Goal: Task Accomplishment & Management: Complete application form

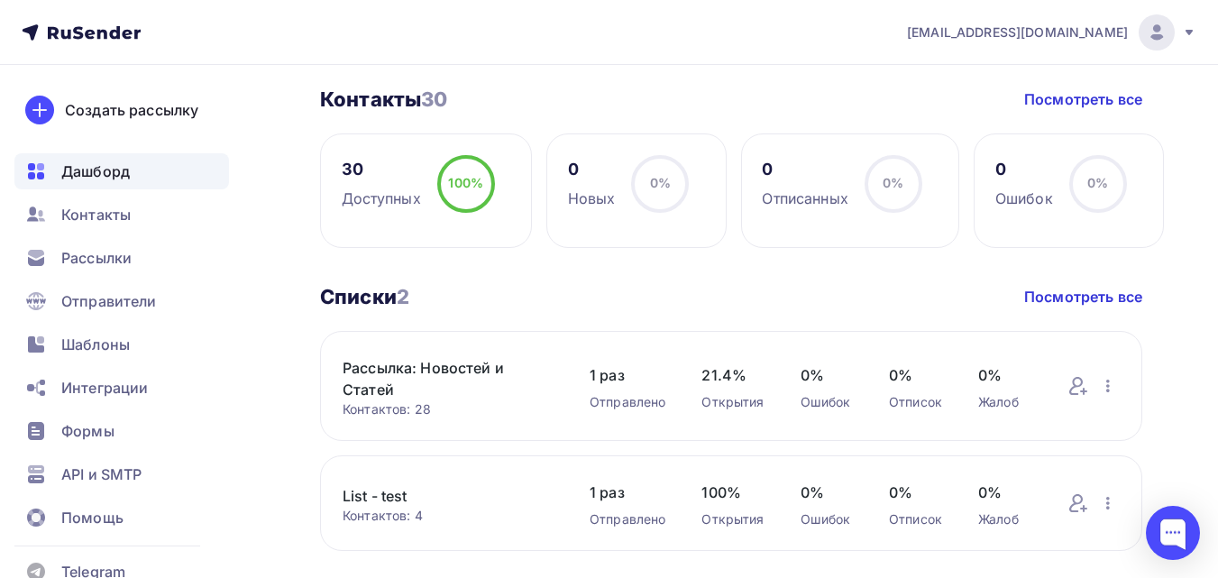
scroll to position [451, 0]
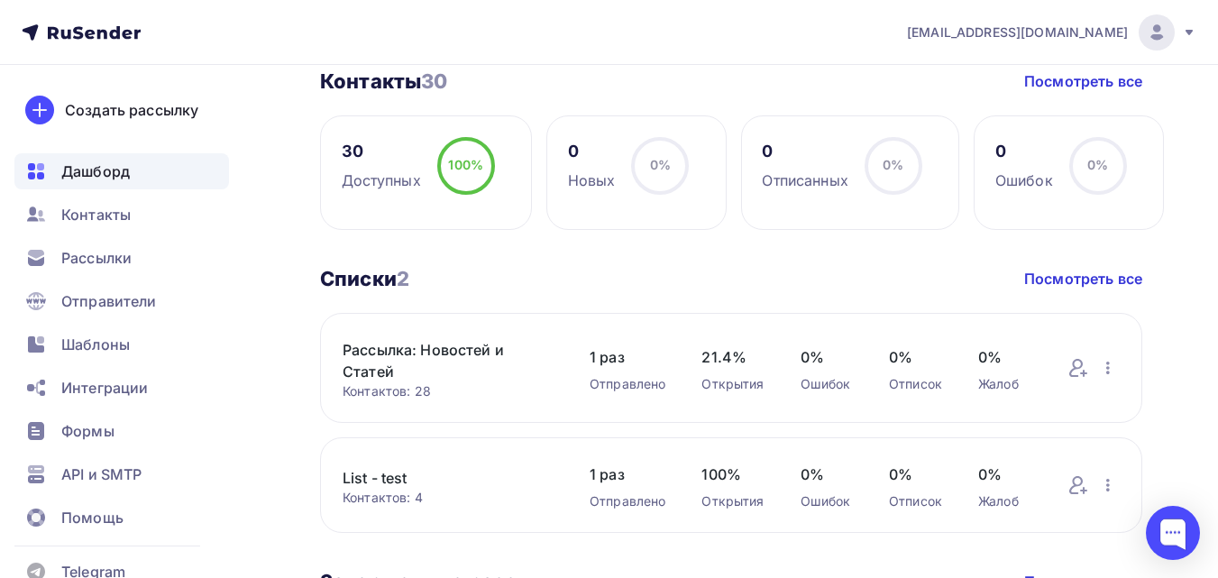
click at [470, 344] on link "Рассылка: Новостей и Статей" at bounding box center [447, 360] width 211 height 43
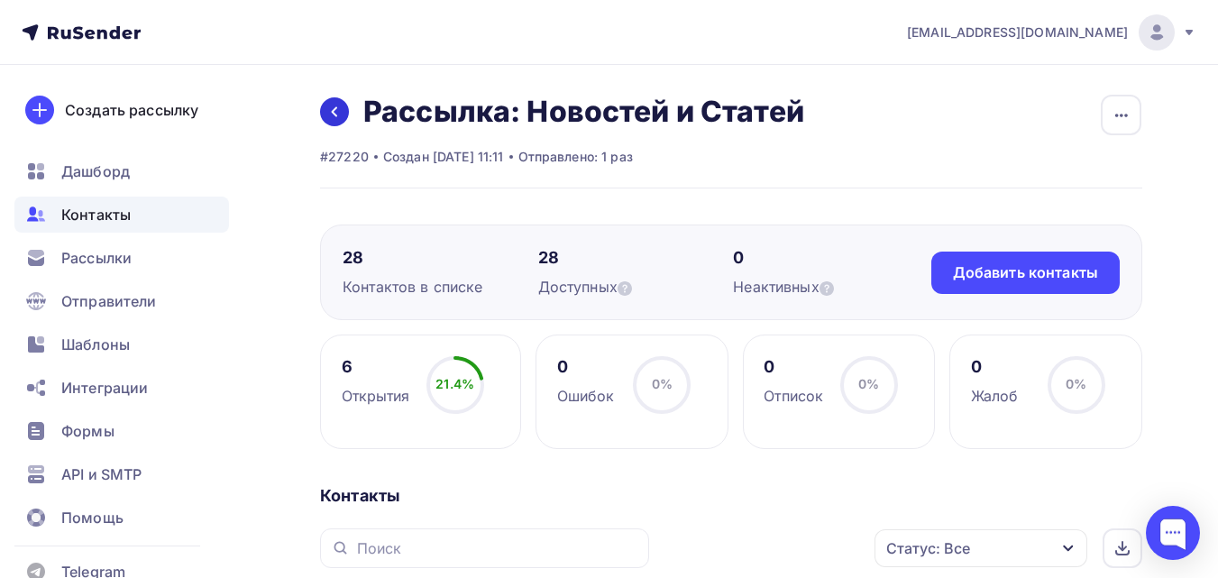
click at [340, 106] on icon at bounding box center [334, 112] width 14 height 14
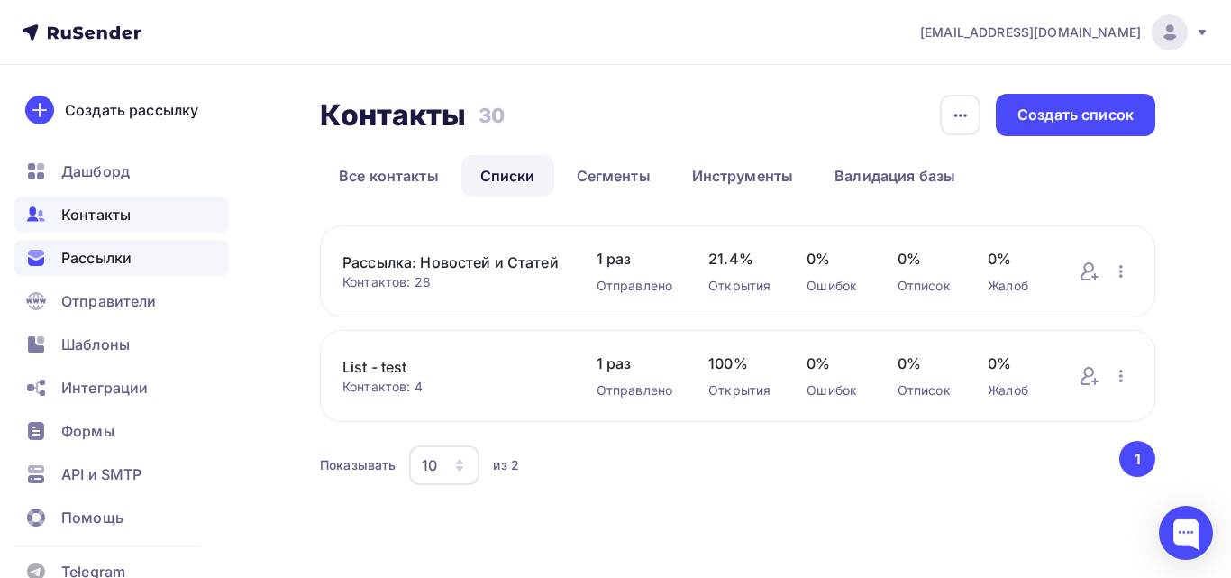
click at [126, 266] on span "Рассылки" at bounding box center [96, 258] width 70 height 22
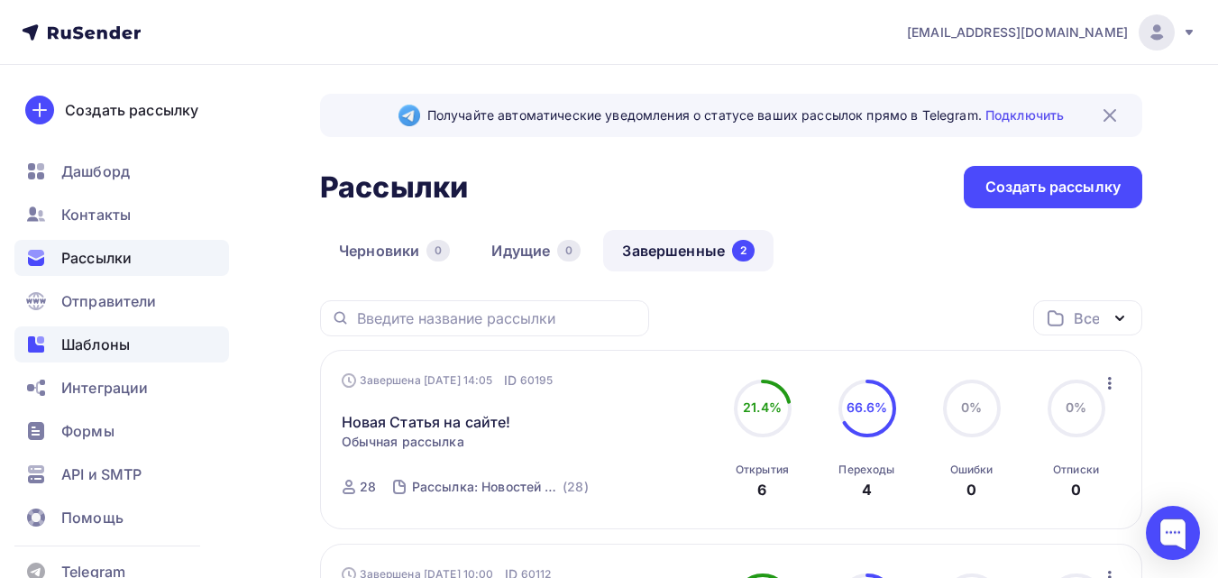
click at [92, 346] on span "Шаблоны" at bounding box center [95, 344] width 68 height 22
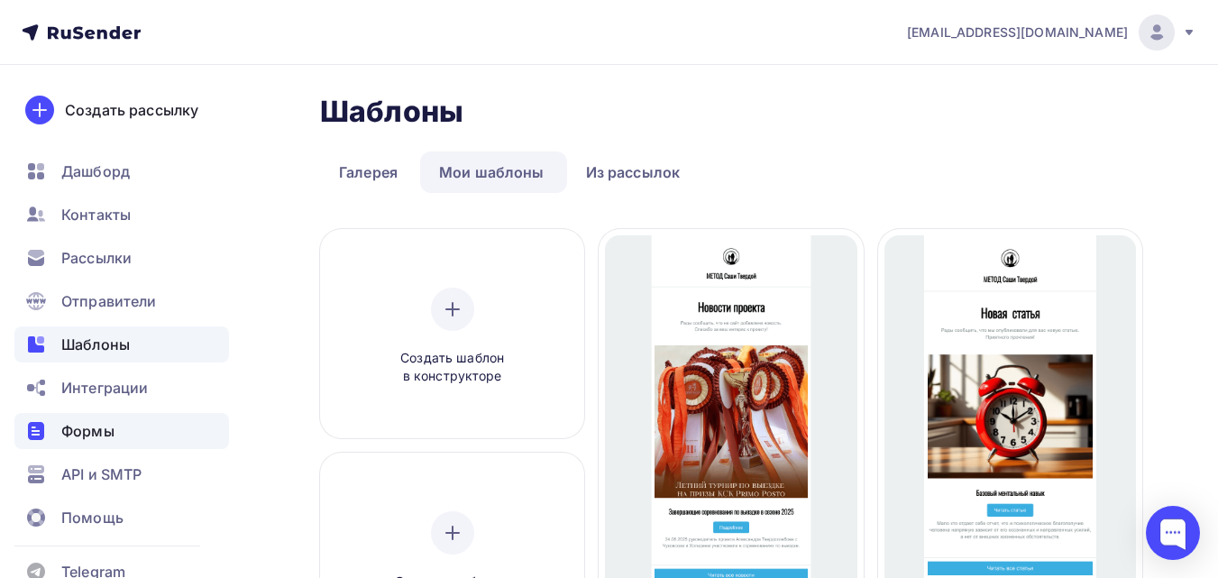
click at [99, 425] on span "Формы" at bounding box center [87, 431] width 53 height 22
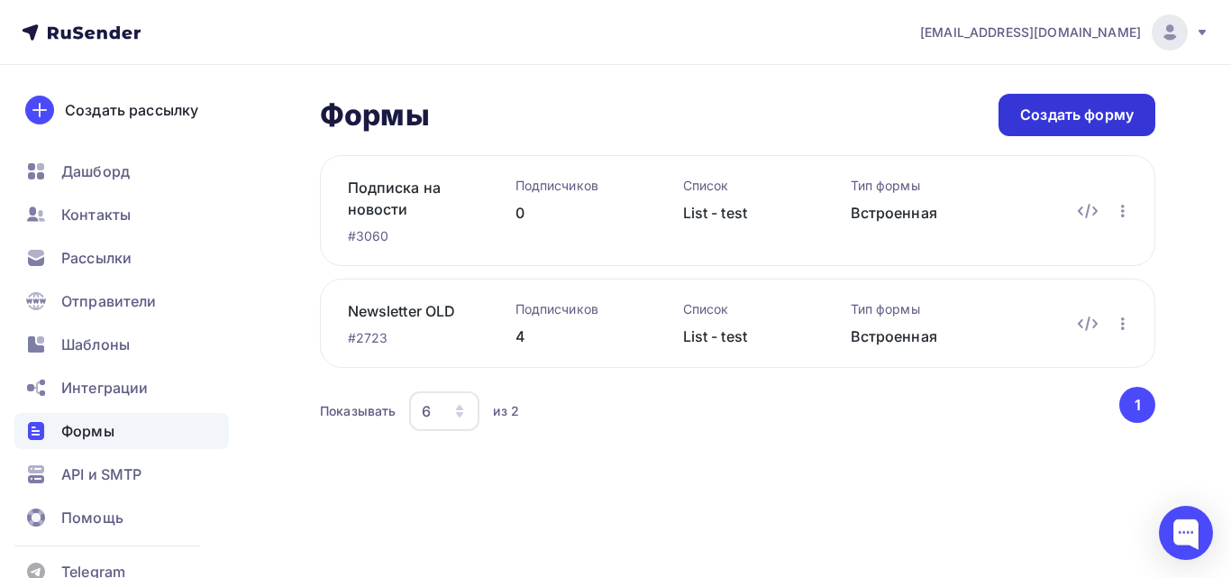
click at [1064, 116] on div "Создать форму" at bounding box center [1077, 115] width 114 height 21
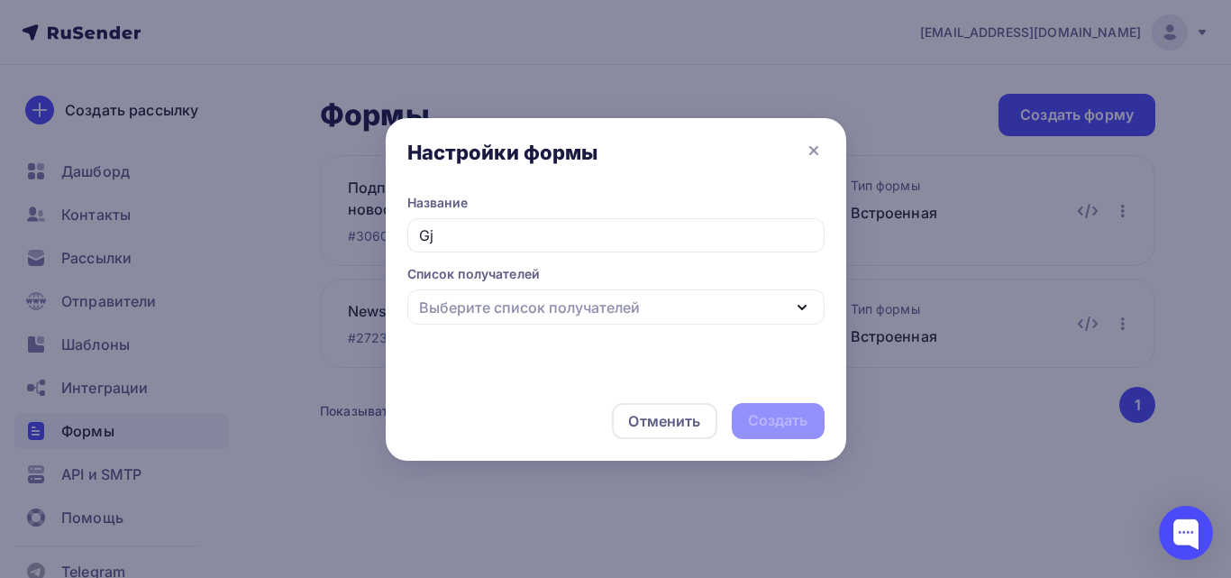
type input "G"
click at [514, 322] on div "Выберите список получателей" at bounding box center [615, 306] width 417 height 35
type input "Подписка на Журналы"
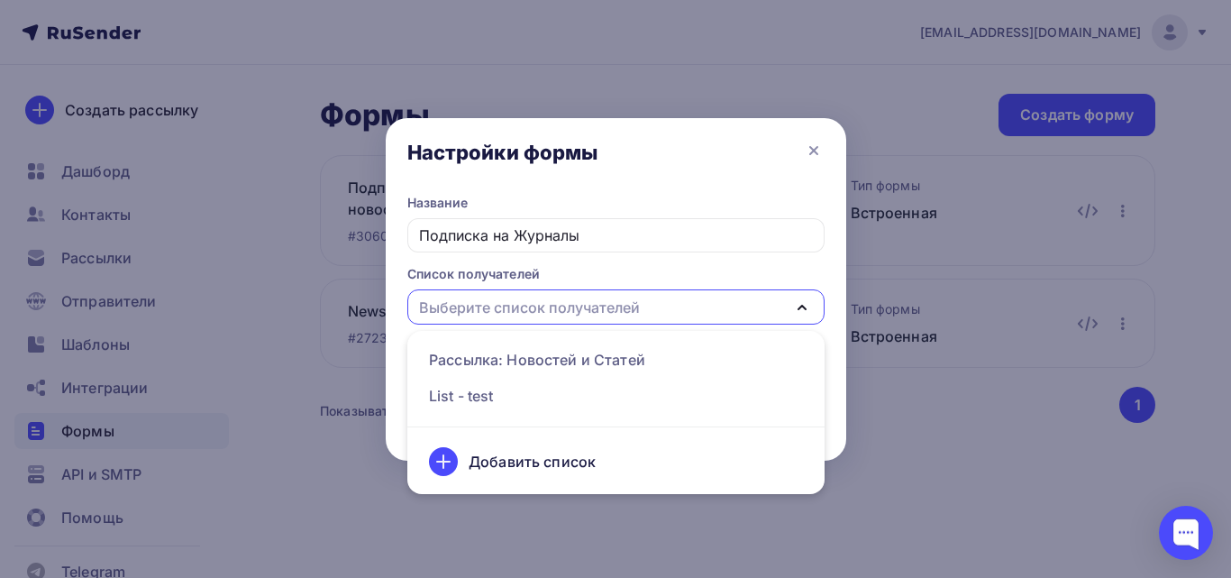
click at [514, 322] on div "Выберите список получателей" at bounding box center [615, 306] width 417 height 35
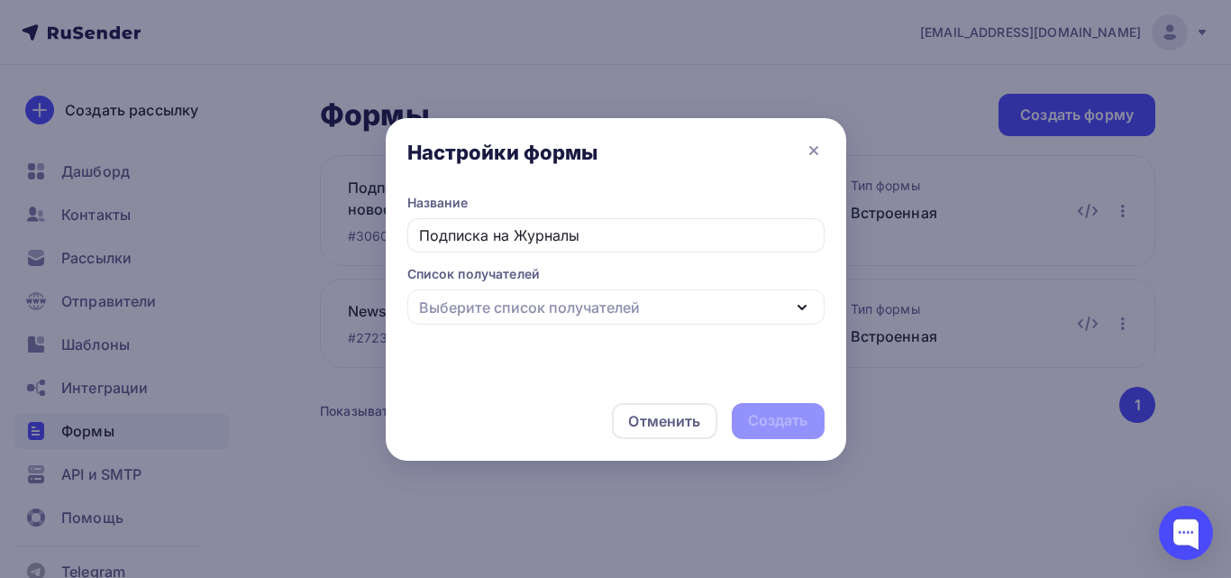
click at [616, 306] on div "Выберите список получателей" at bounding box center [529, 308] width 221 height 22
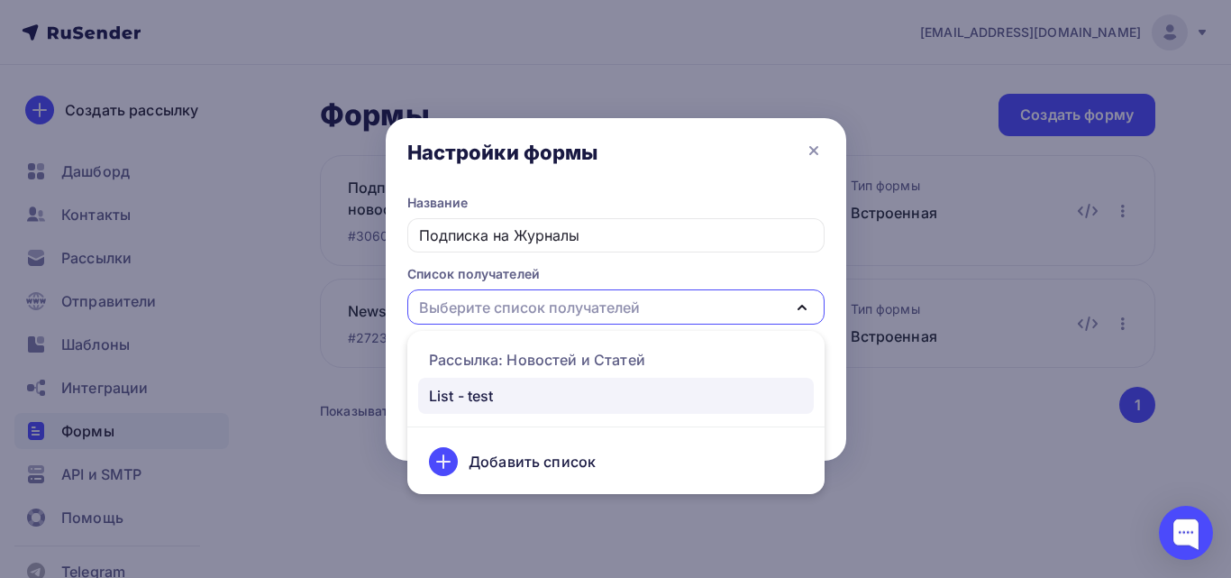
click at [587, 403] on div "List - test" at bounding box center [616, 396] width 374 height 22
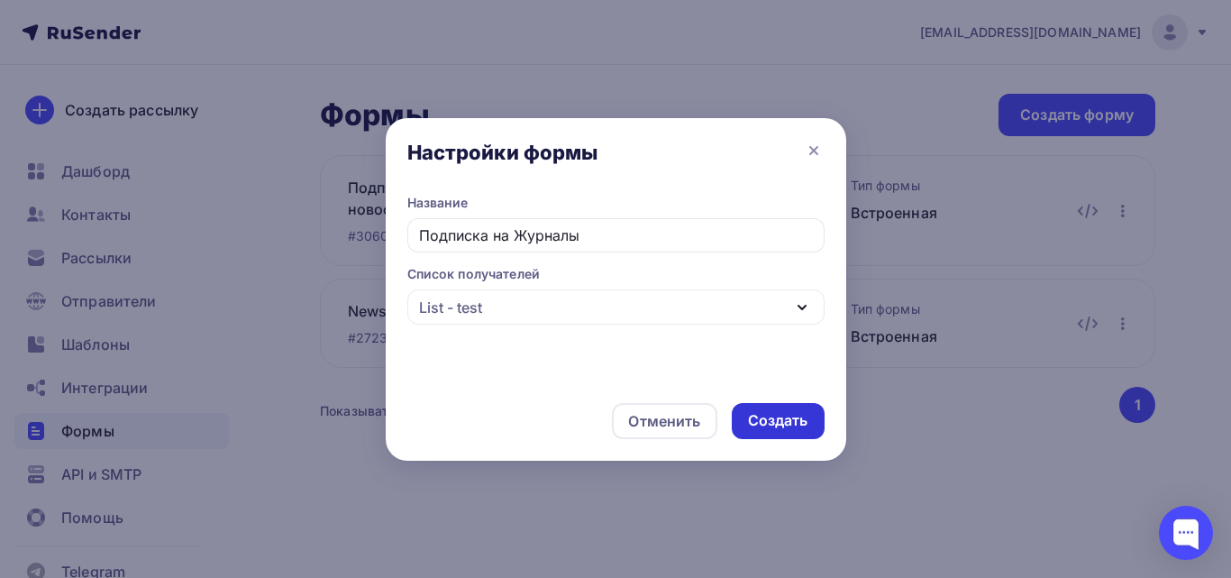
click at [797, 420] on div "Создать" at bounding box center [778, 420] width 60 height 21
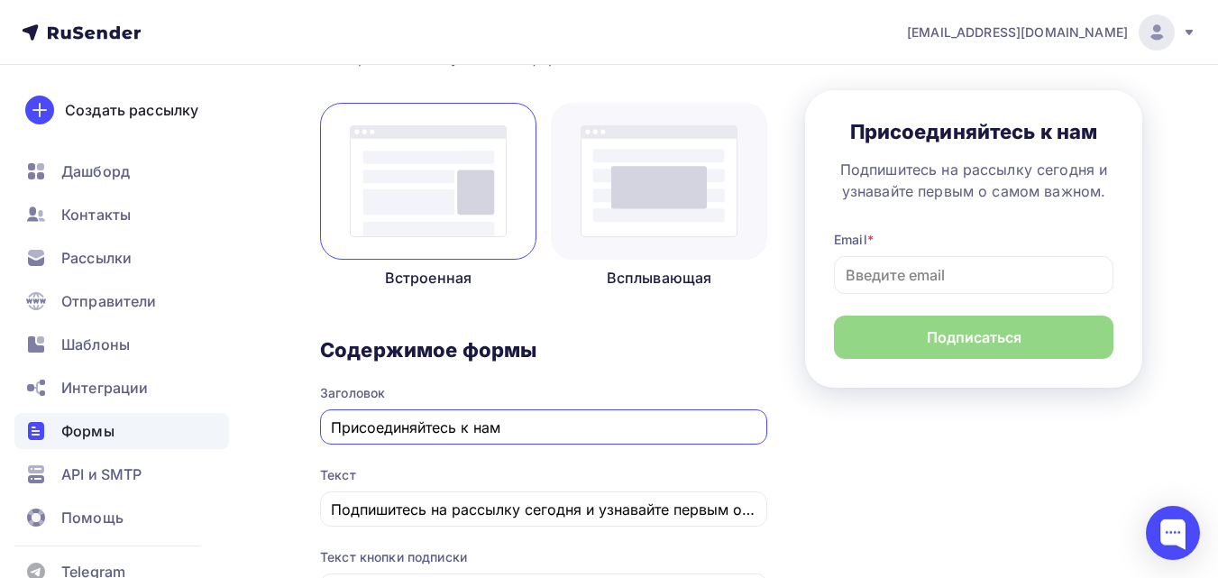
scroll to position [218, 0]
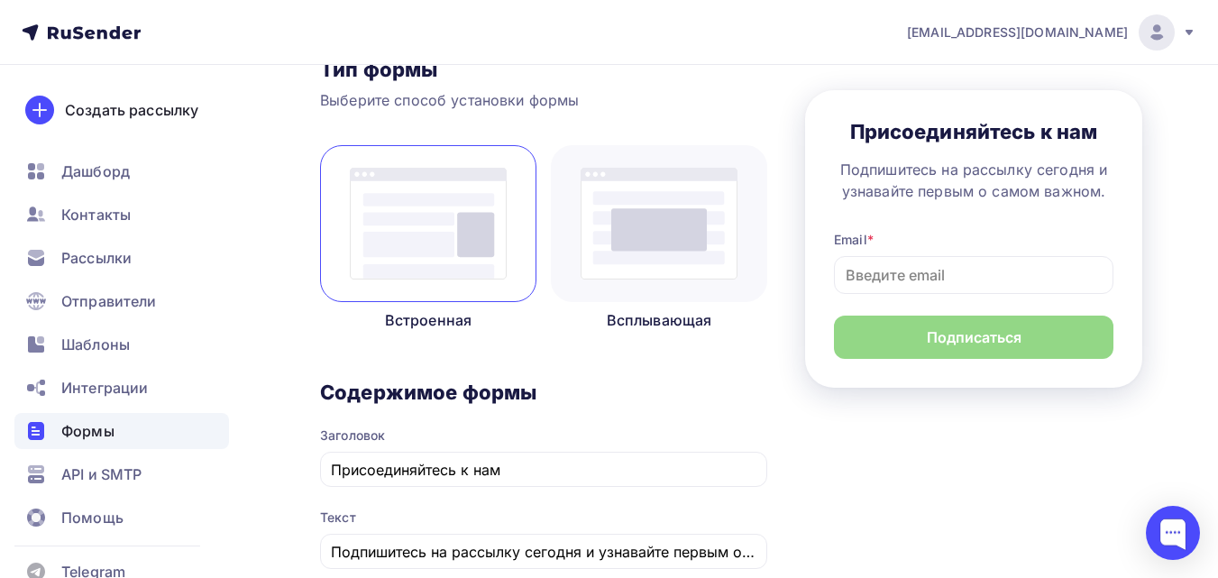
click at [610, 283] on div at bounding box center [659, 223] width 216 height 157
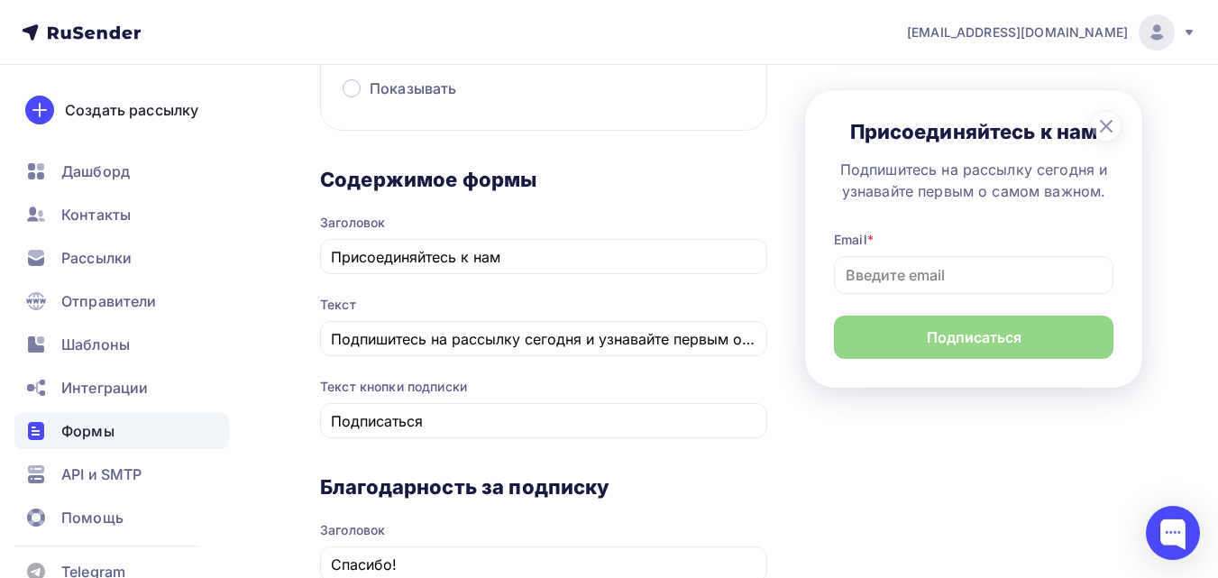
scroll to position [939, 0]
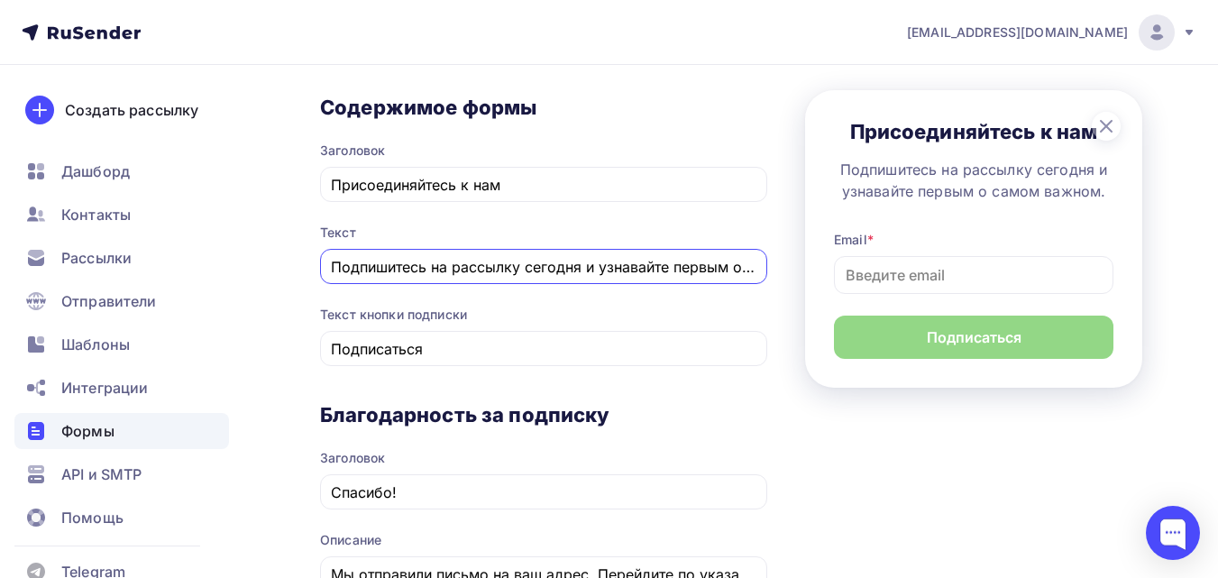
click at [628, 271] on input "Подпишитесь на рассылку сегодня и узнавайте первым о самом важном." at bounding box center [544, 267] width 426 height 22
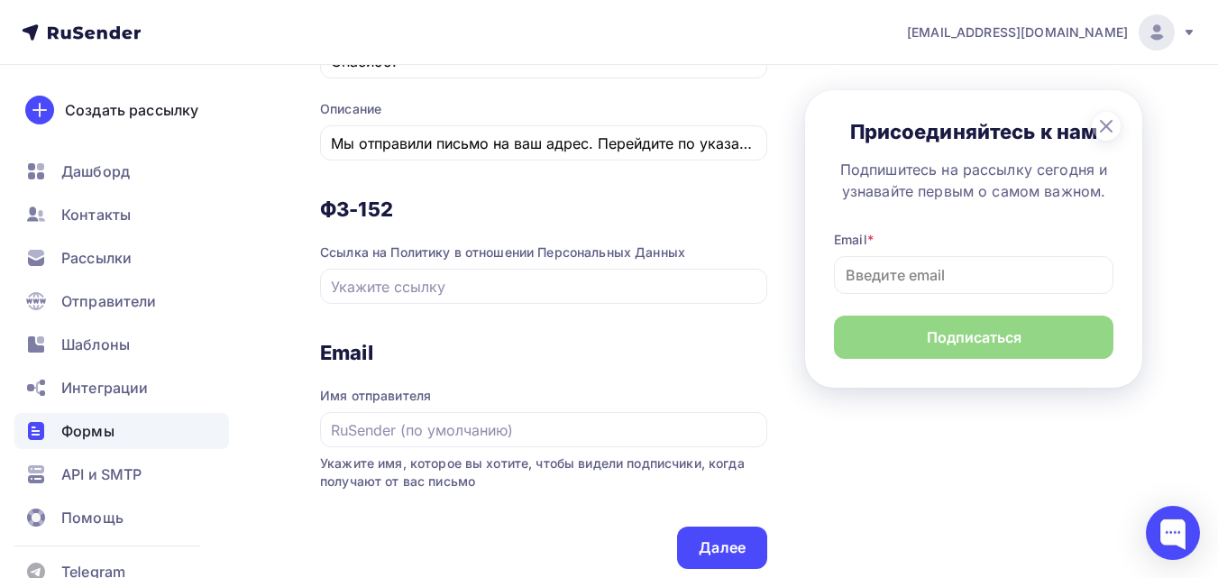
scroll to position [1442, 0]
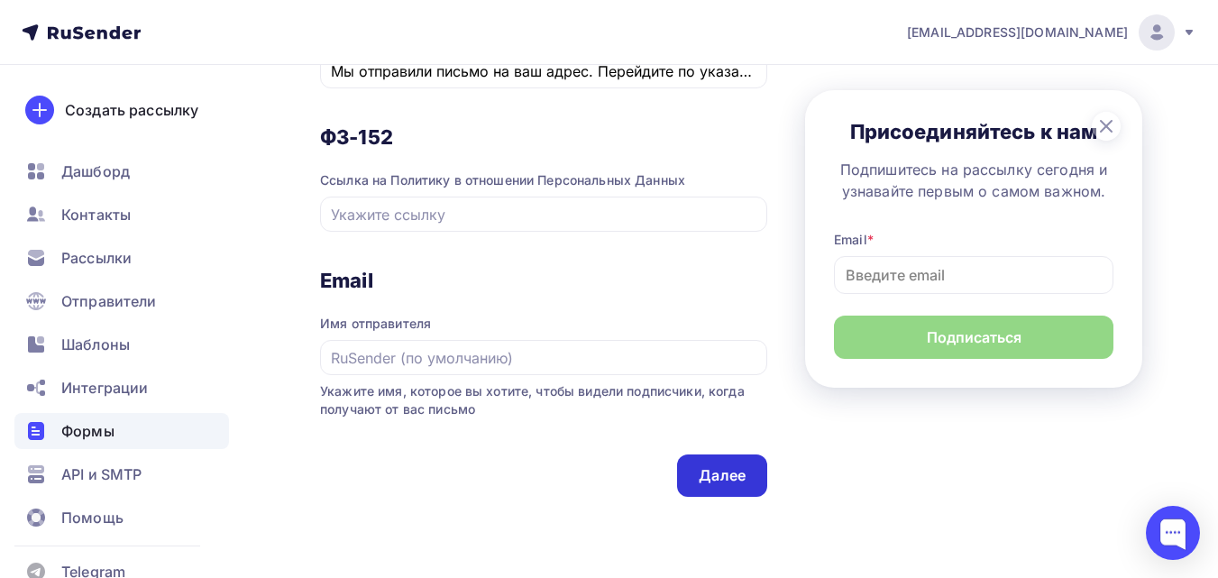
click at [721, 466] on div "Далее" at bounding box center [721, 475] width 47 height 21
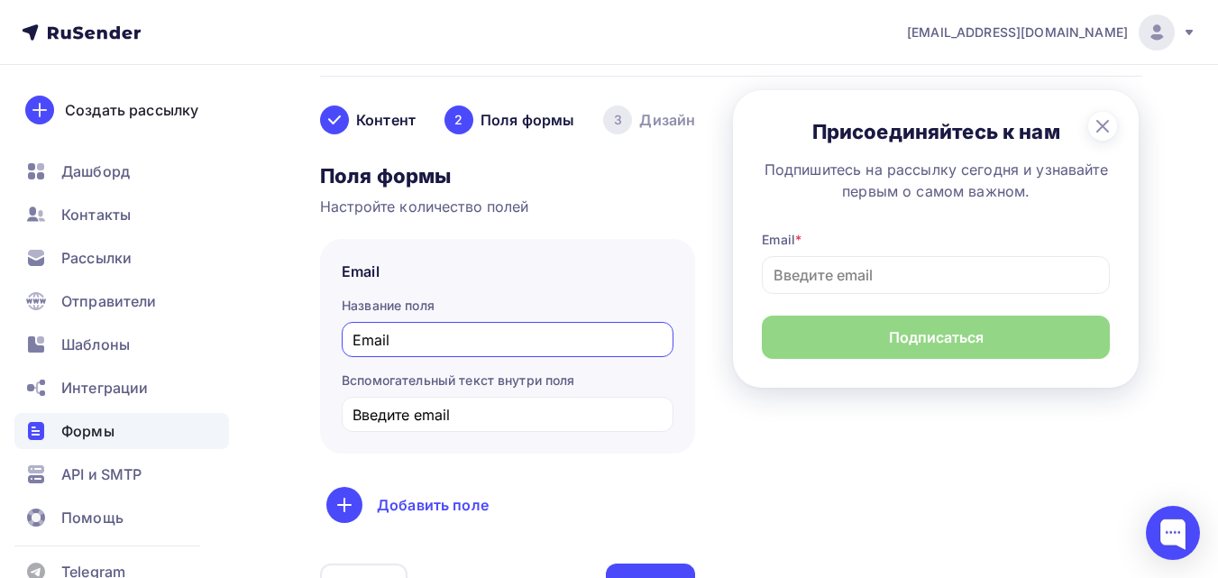
scroll to position [314, 0]
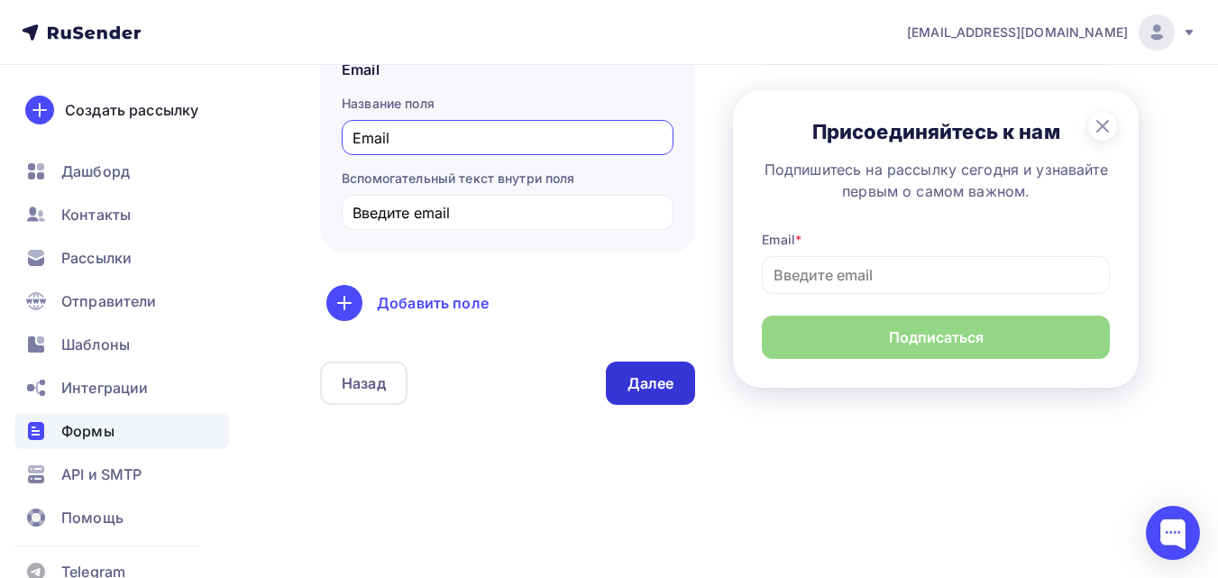
click at [653, 396] on div "Далее" at bounding box center [651, 382] width 90 height 43
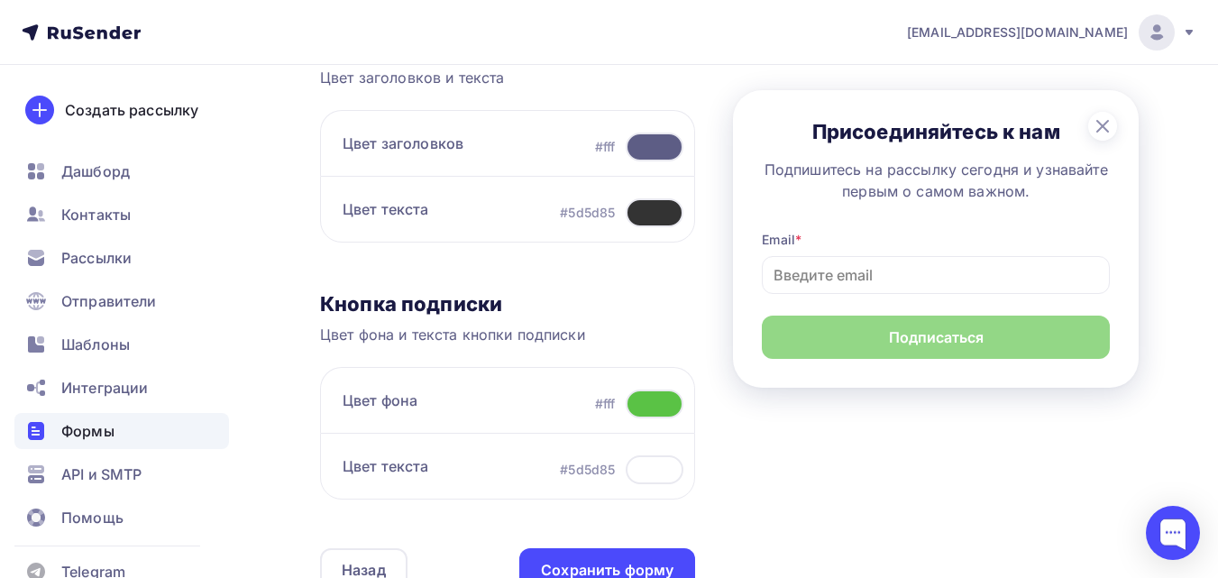
scroll to position [631, 0]
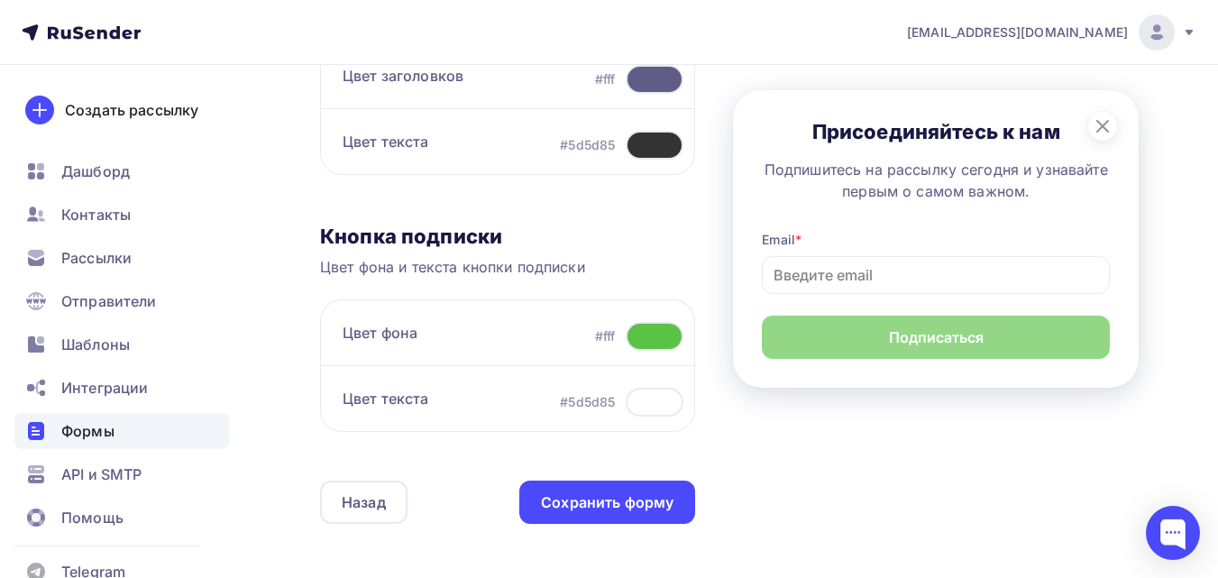
click at [651, 338] on div at bounding box center [654, 336] width 58 height 29
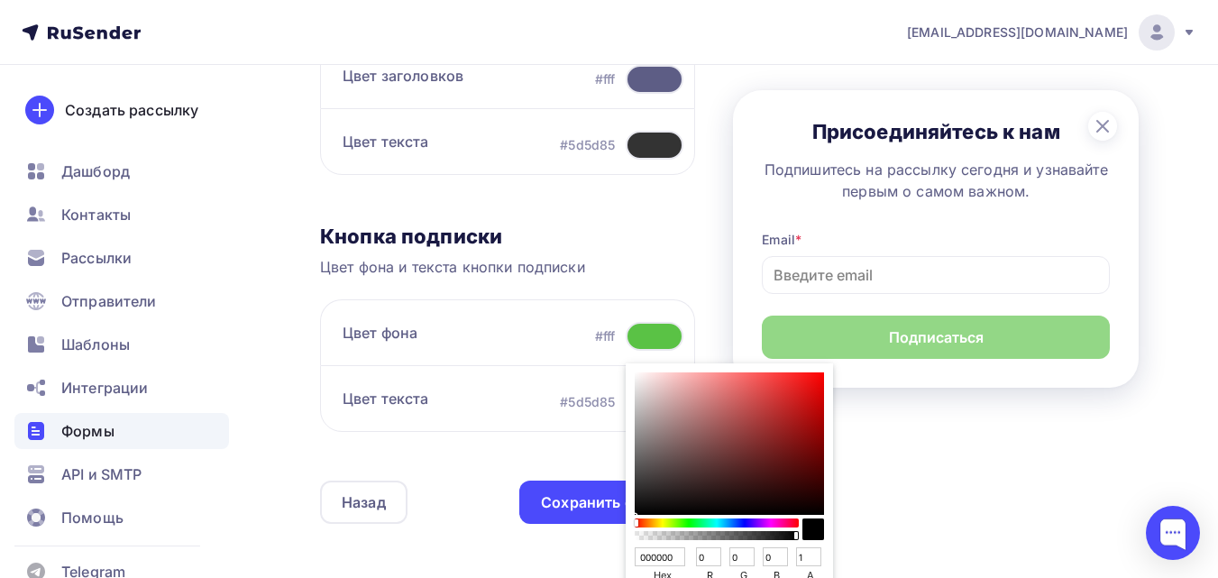
click at [739, 528] on div "Sketch color picker" at bounding box center [717, 529] width 164 height 29
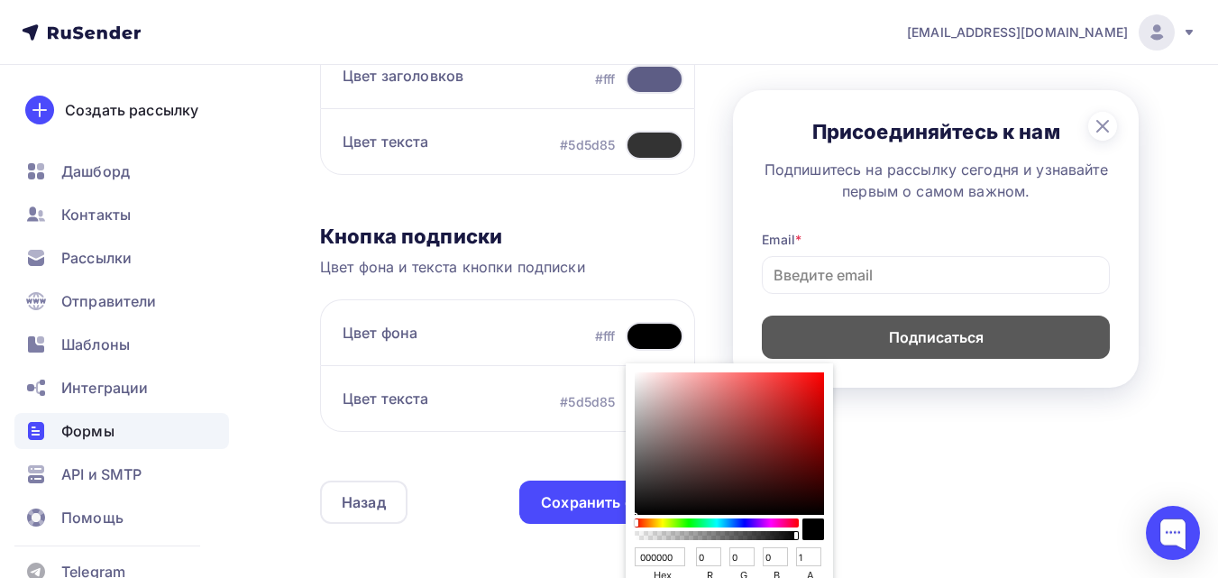
click at [745, 522] on div "Sketch color picker" at bounding box center [716, 522] width 160 height 9
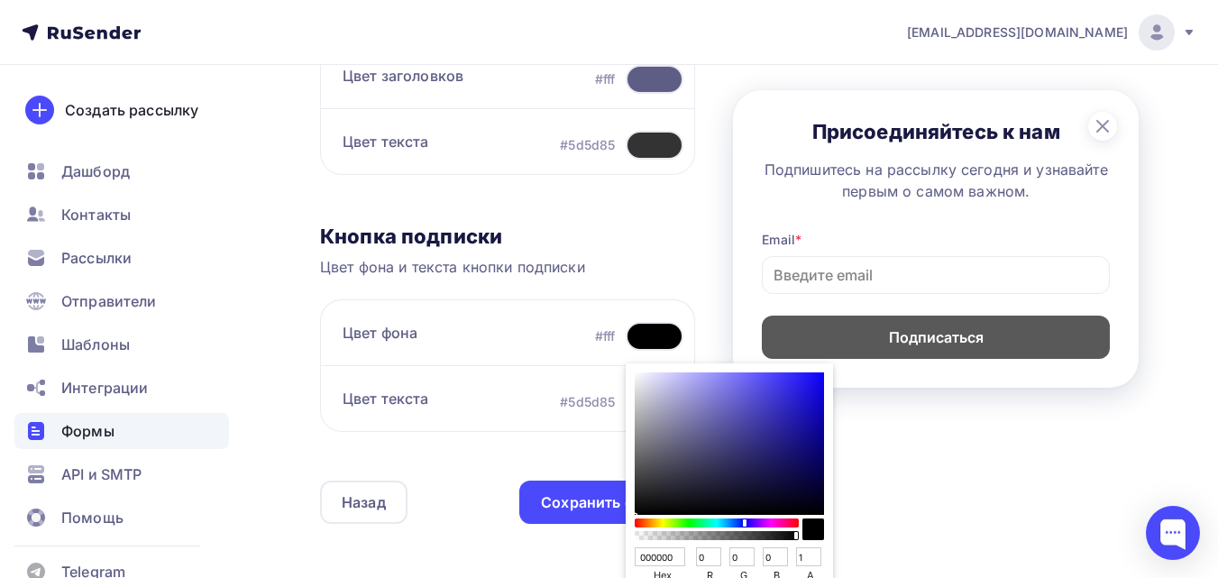
click at [743, 522] on div "Sketch color picker" at bounding box center [716, 522] width 160 height 9
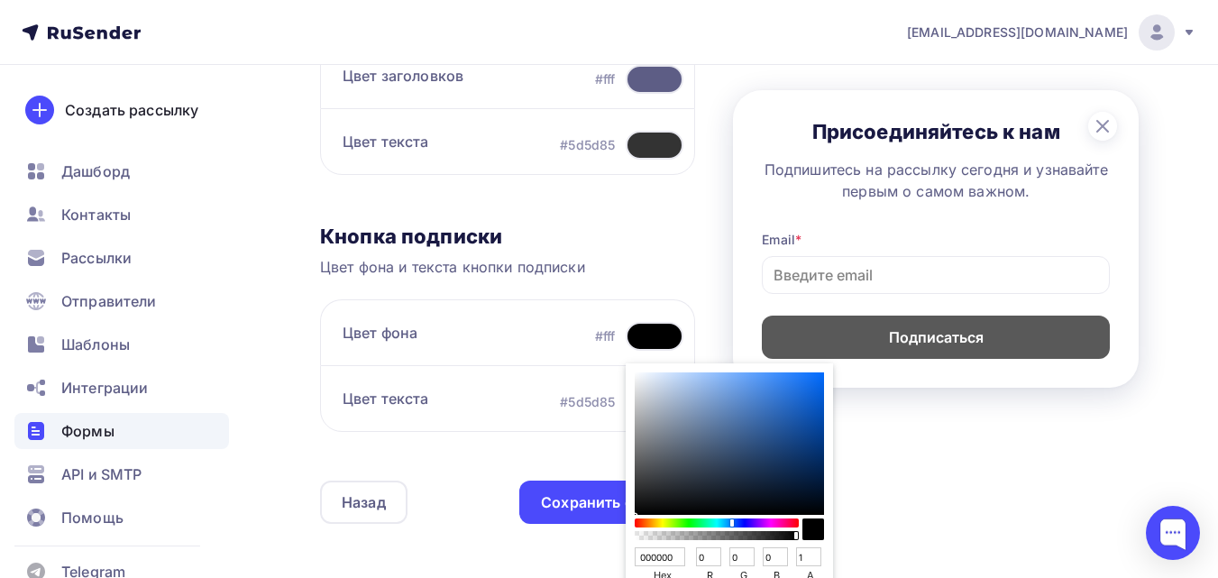
click at [730, 522] on div "Sketch color picker" at bounding box center [716, 522] width 160 height 9
click at [735, 422] on div "Sketch color picker" at bounding box center [729, 443] width 189 height 142
type input "4D72A6"
type input "77"
type input "114"
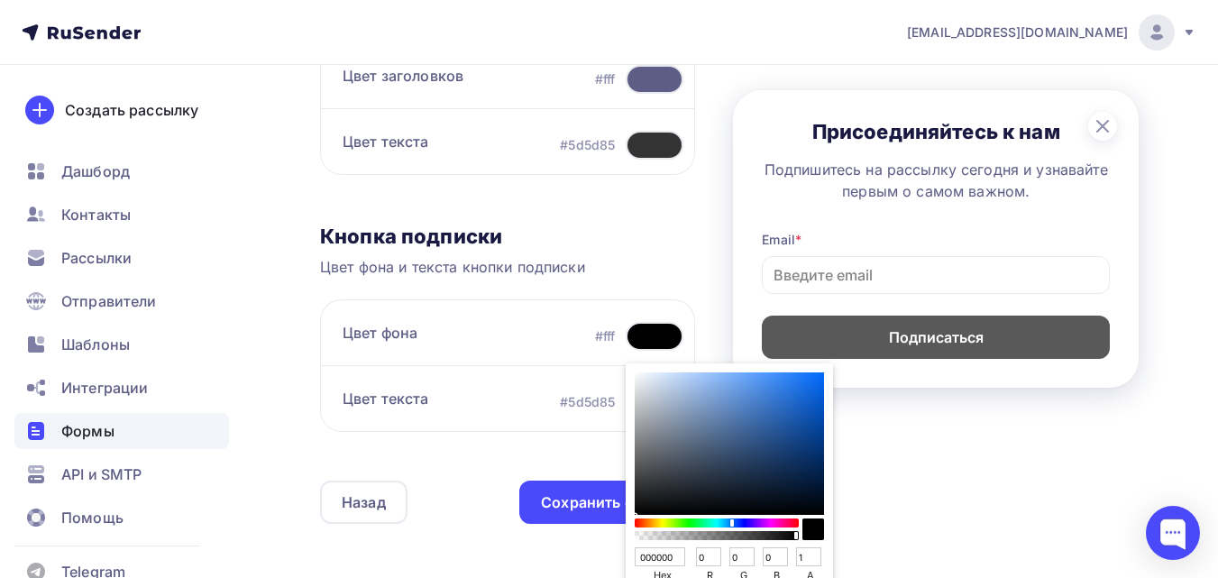
type input "166"
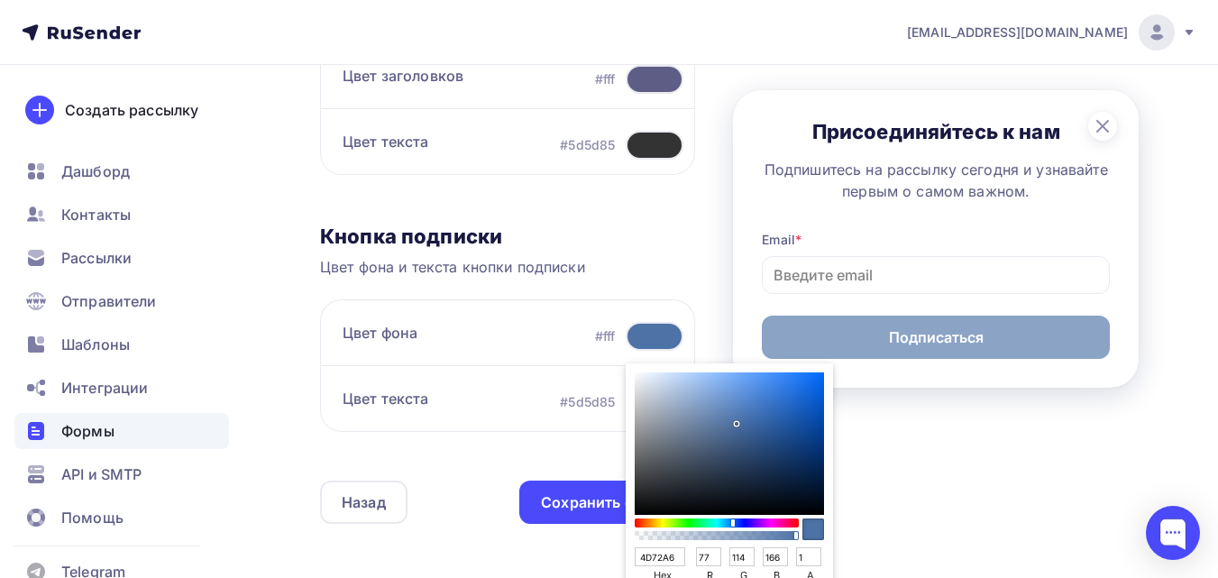
click at [772, 399] on div "Sketch color picker" at bounding box center [729, 443] width 189 height 142
type input "3675CF"
type input "54"
type input "117"
type input "207"
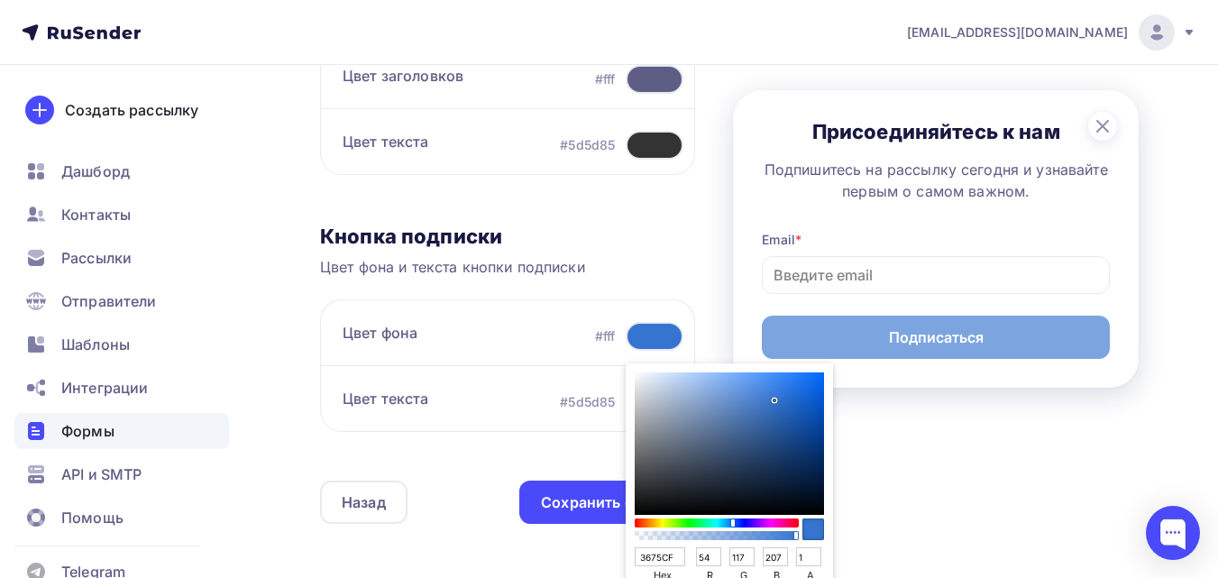
click at [771, 410] on div "Sketch color picker" at bounding box center [729, 443] width 189 height 142
type input "326ABB"
type input "50"
type input "106"
type input "187"
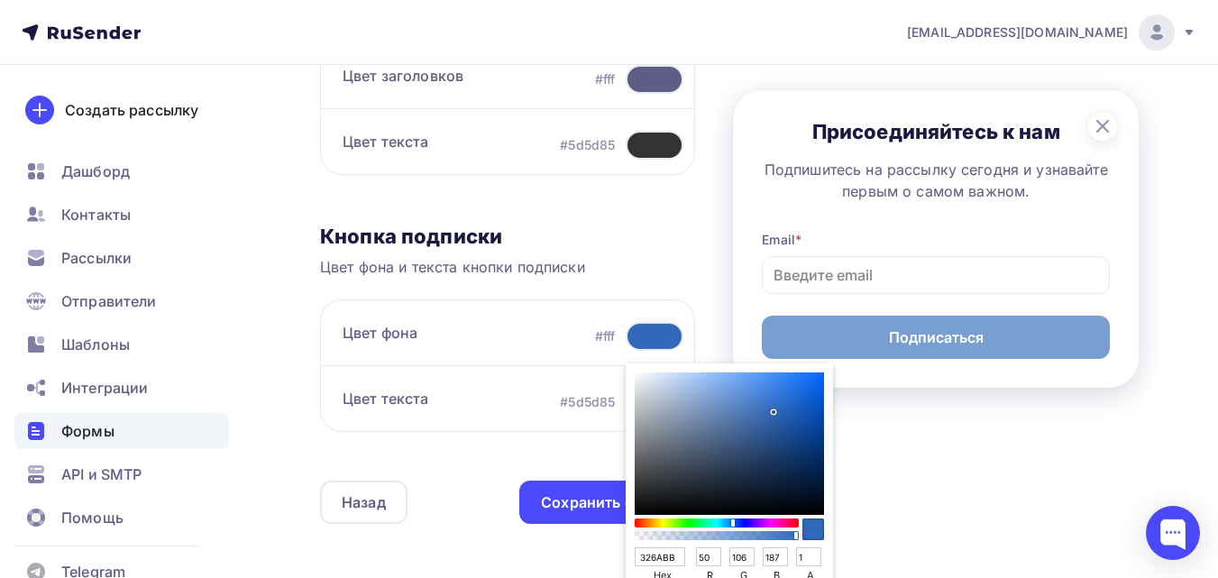
click at [771, 393] on div "Sketch color picker" at bounding box center [729, 443] width 189 height 142
type input "3A7BDA"
type input "58"
type input "123"
type input "218"
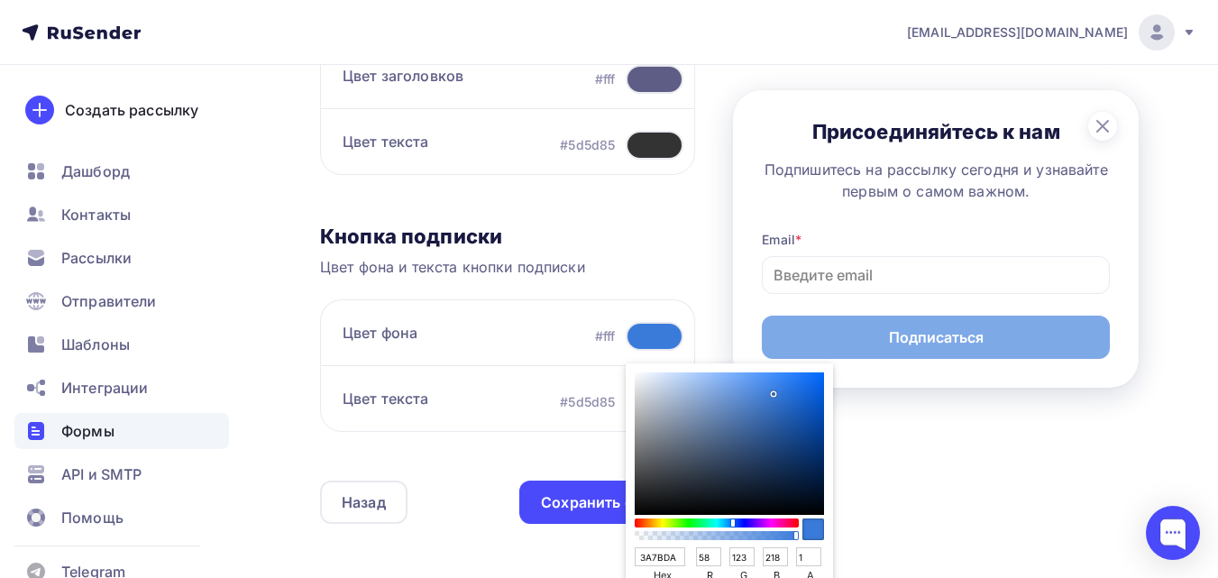
click at [767, 420] on div "Sketch color picker" at bounding box center [729, 443] width 189 height 142
type input "3162A9"
type input "49"
type input "98"
type input "169"
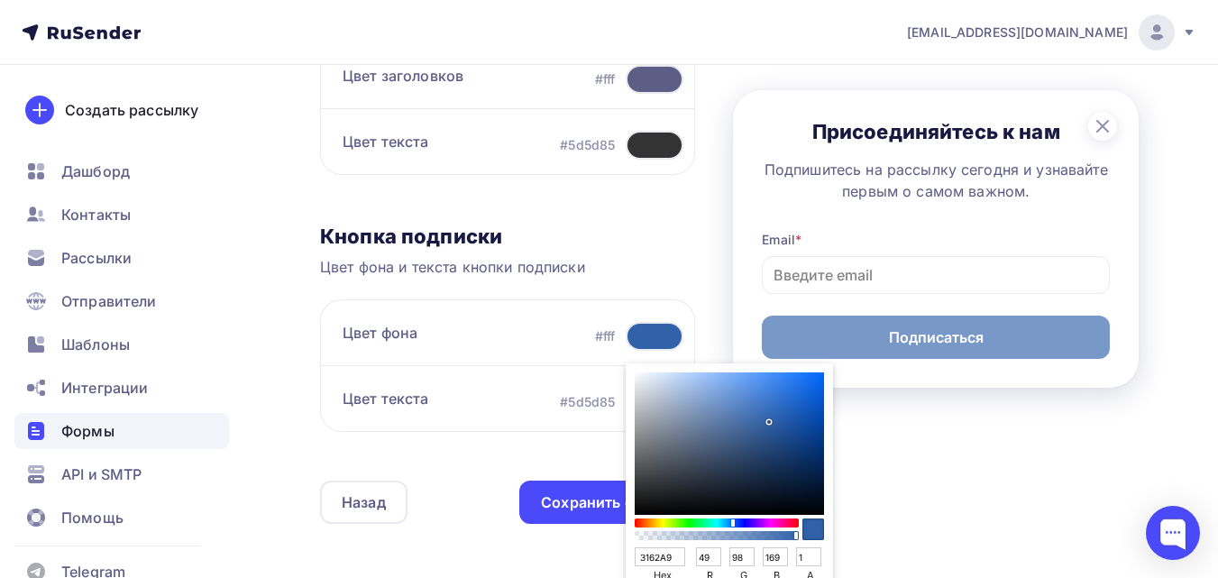
click at [773, 407] on div "Sketch color picker" at bounding box center [729, 443] width 189 height 142
type input "316CC0"
type input "108"
type input "192"
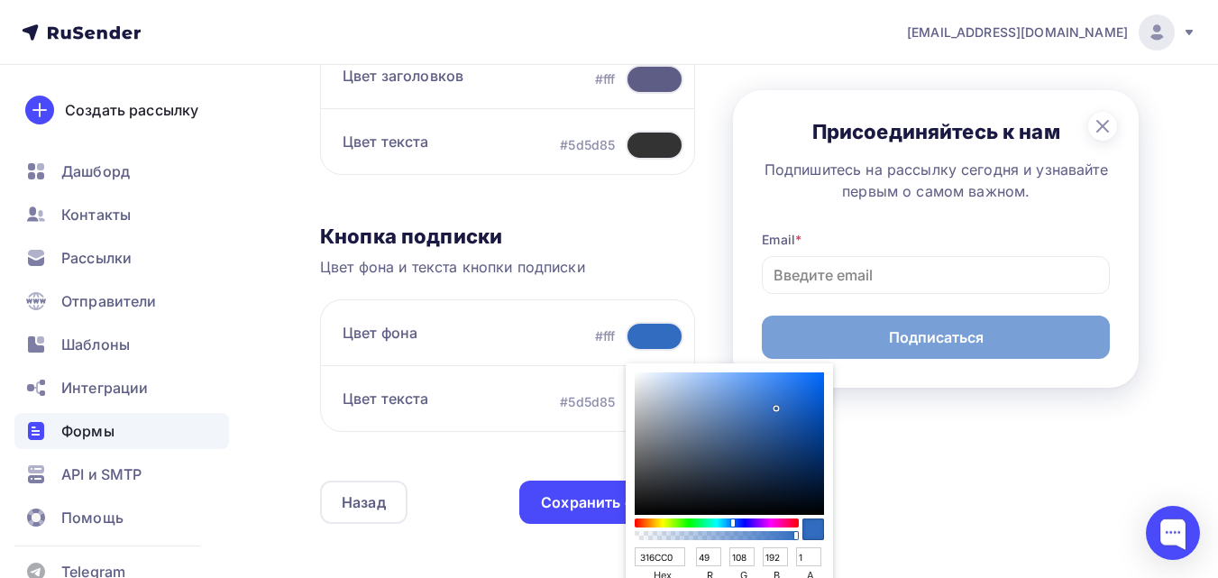
click at [761, 399] on div "Sketch color picker" at bounding box center [729, 443] width 189 height 142
type input "437CCF"
type input "67"
type input "124"
type input "207"
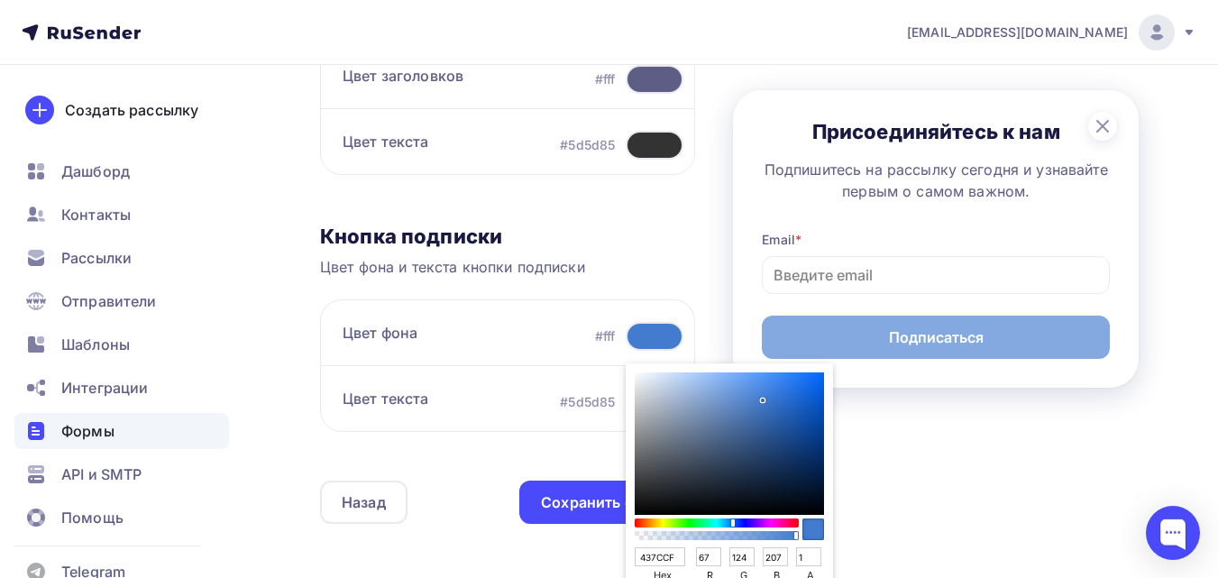
click at [792, 401] on div "Sketch color picker" at bounding box center [729, 443] width 189 height 142
type input "2066CB"
type input "32"
type input "102"
type input "203"
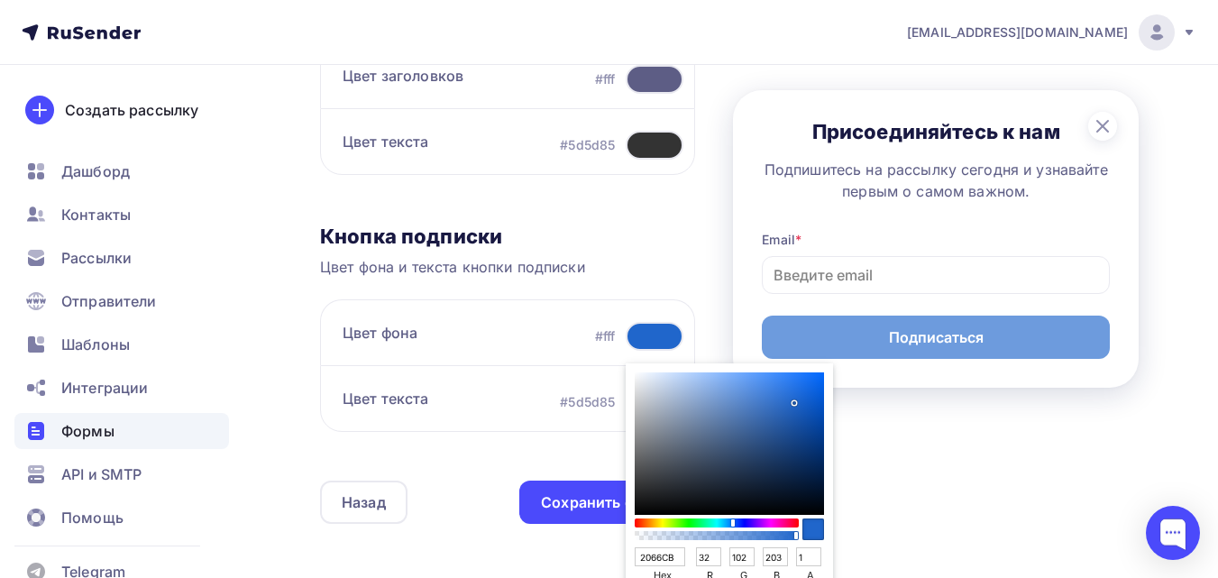
click at [792, 401] on div "Sketch color picker" at bounding box center [794, 403] width 4 height 4
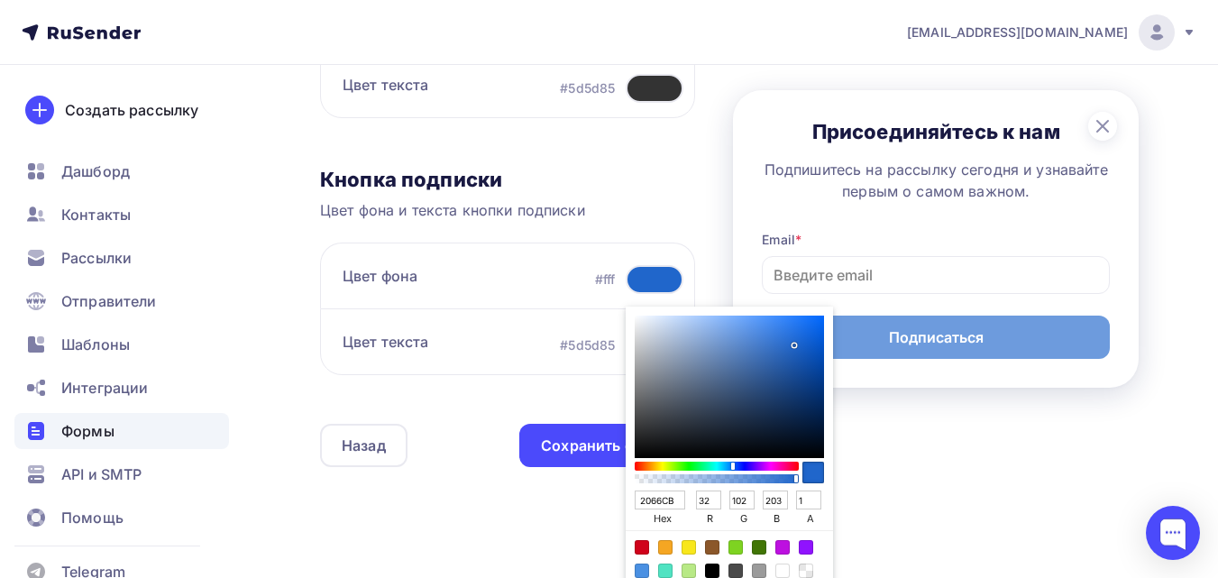
scroll to position [750, 0]
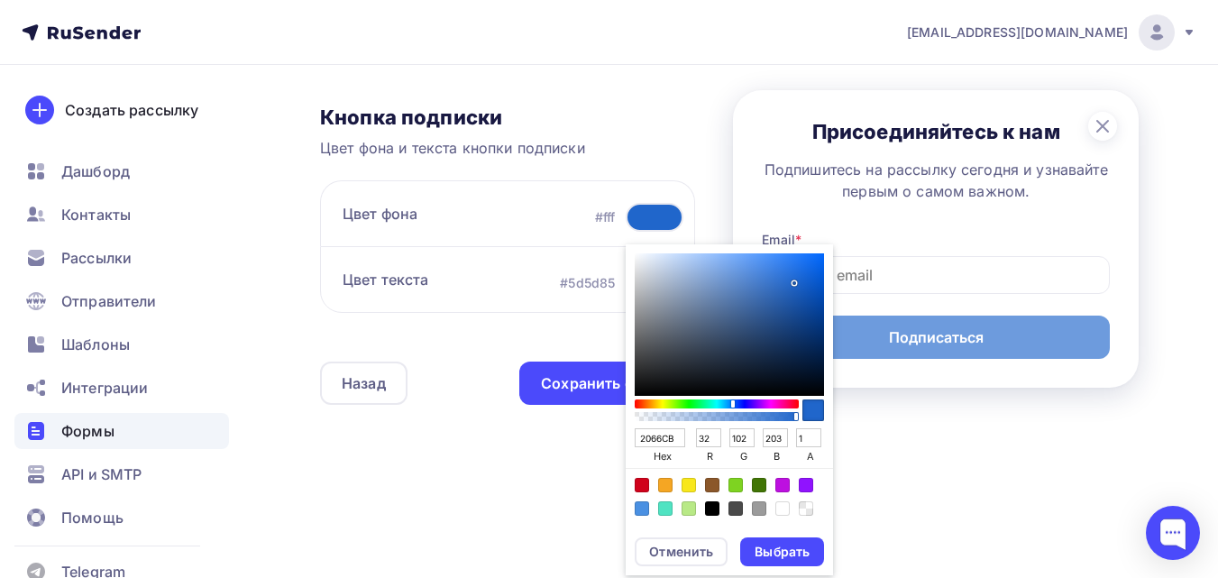
click at [783, 548] on div "Выбрать" at bounding box center [781, 552] width 55 height 18
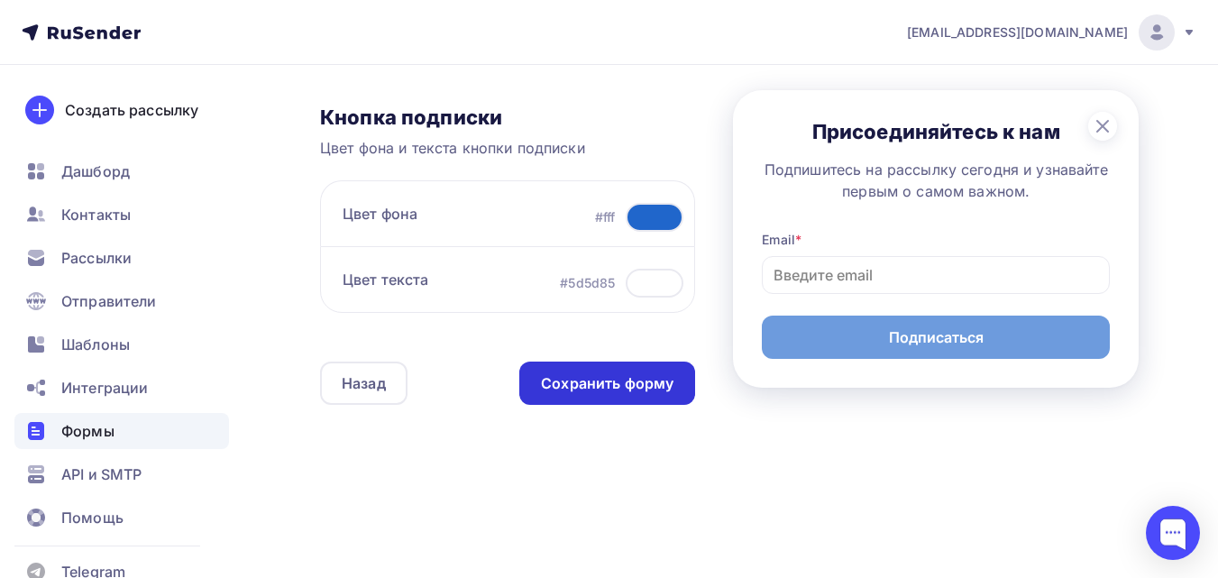
click at [625, 391] on div "Сохранить форму" at bounding box center [607, 383] width 132 height 21
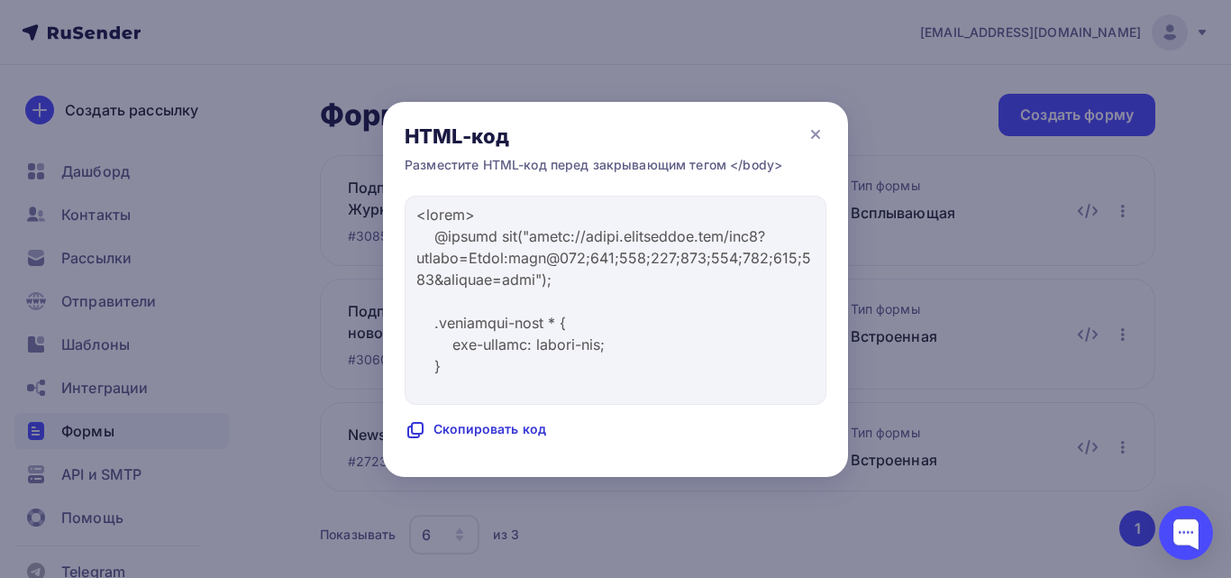
click at [505, 432] on div "Скопировать код" at bounding box center [476, 430] width 142 height 22
copy div "[PERSON_NAME]"
click at [420, 430] on icon at bounding box center [416, 430] width 22 height 22
click at [458, 425] on div "Код скопирован" at bounding box center [472, 430] width 135 height 22
click at [812, 127] on icon at bounding box center [816, 134] width 22 height 22
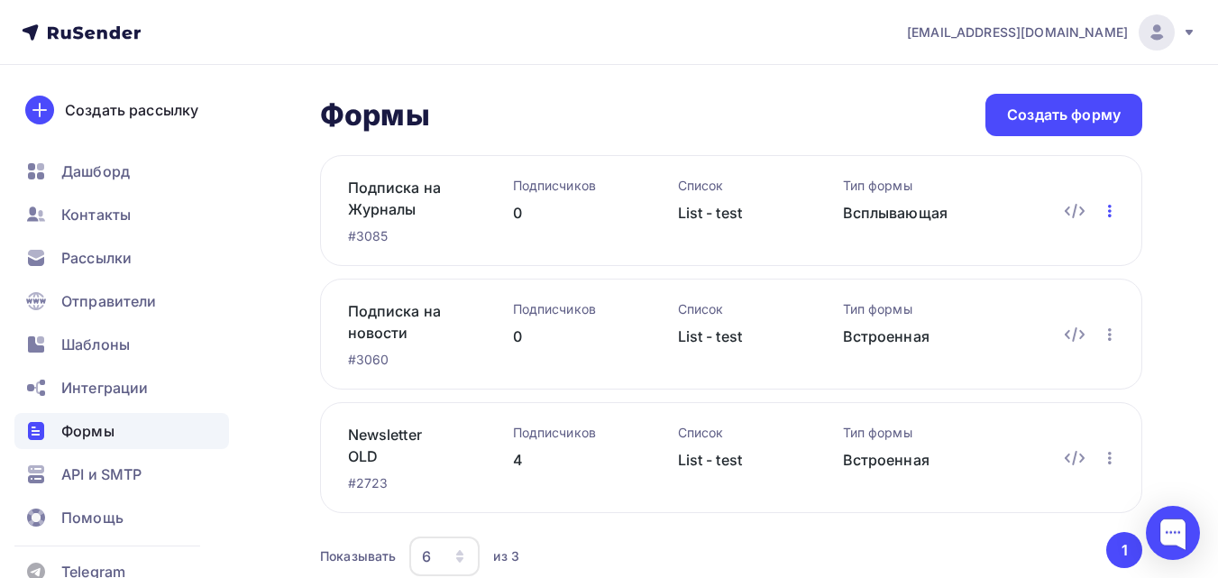
click at [1110, 210] on icon "button" at bounding box center [1110, 211] width 4 height 13
